Goal: Information Seeking & Learning: Find specific fact

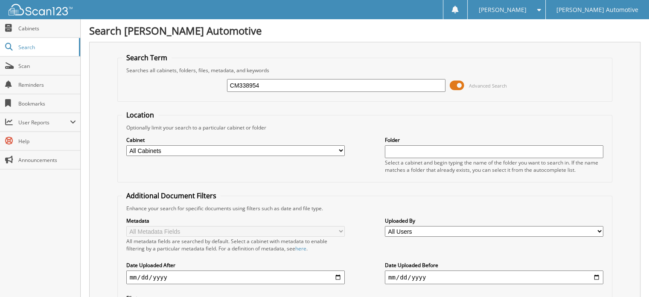
drag, startPoint x: 264, startPoint y: 84, endPoint x: 202, endPoint y: 85, distance: 61.9
click at [202, 85] on div "CM338954 Advanced Search" at bounding box center [365, 85] width 486 height 23
paste input "416882T"
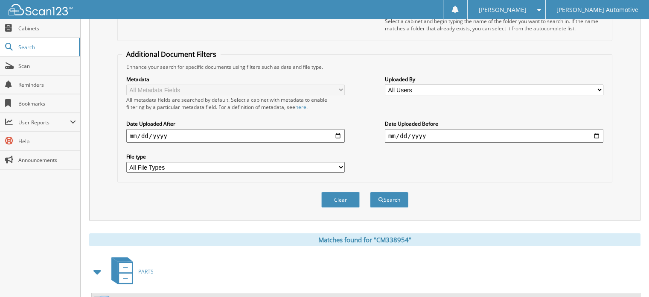
scroll to position [204, 0]
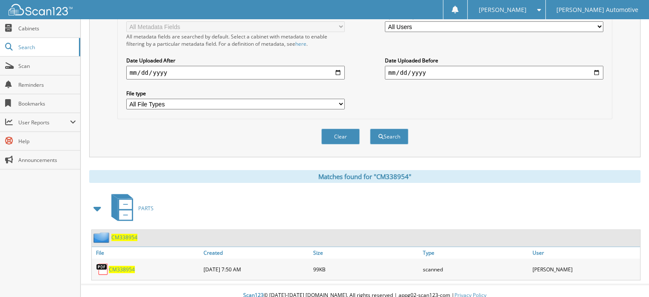
type input "CM416882T"
click at [125, 233] on span "CM338954" at bounding box center [124, 236] width 26 height 7
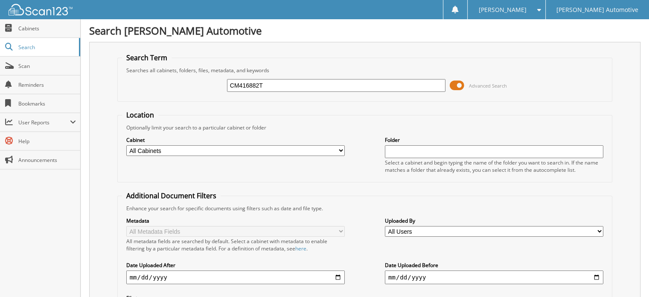
type input "CM416882T"
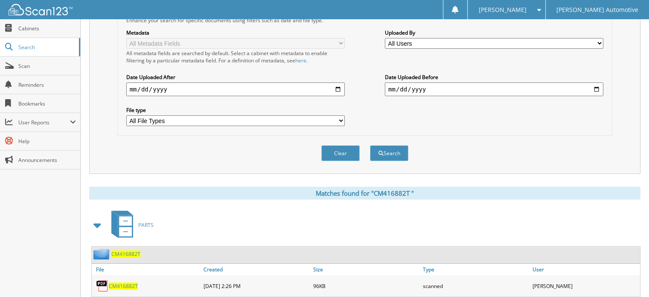
scroll to position [204, 0]
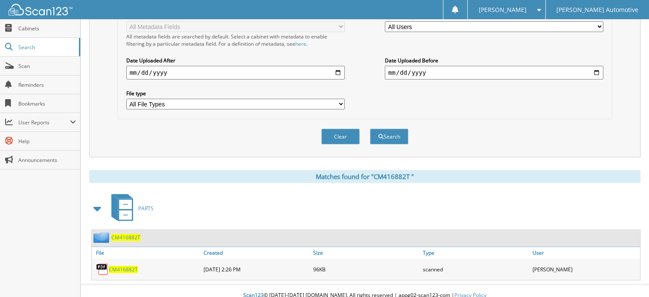
click at [124, 233] on span "C M 4 1 6 8 8 2 T" at bounding box center [125, 236] width 29 height 7
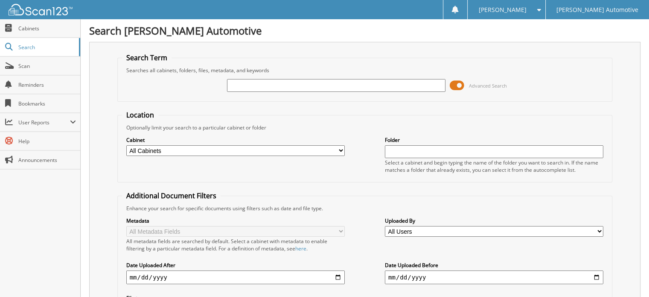
click at [242, 86] on input "text" at bounding box center [336, 85] width 218 height 13
type input "CM336735A"
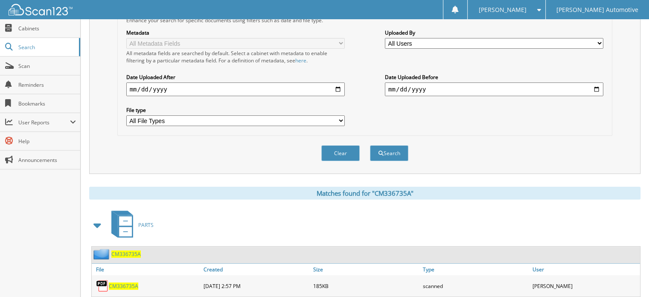
scroll to position [204, 0]
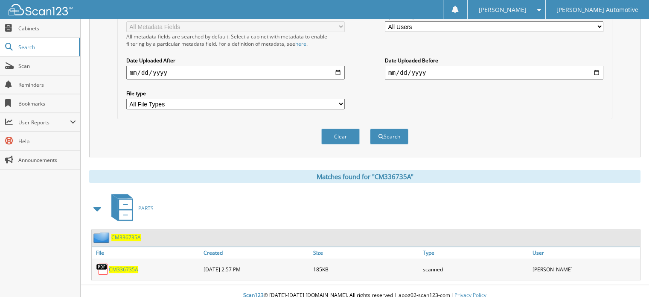
click at [123, 233] on span "CM336735A" at bounding box center [125, 236] width 29 height 7
